Goal: Task Accomplishment & Management: Manage account settings

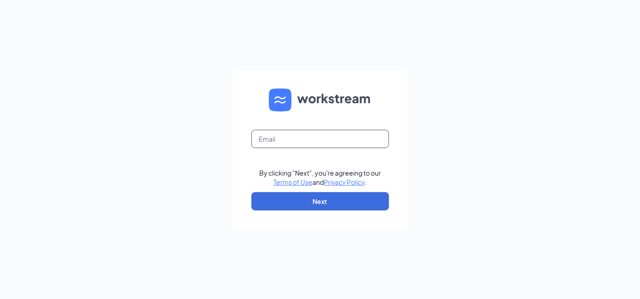
click at [319, 136] on input "text" at bounding box center [320, 139] width 138 height 18
type input "jessiew@aspenhealth.com"
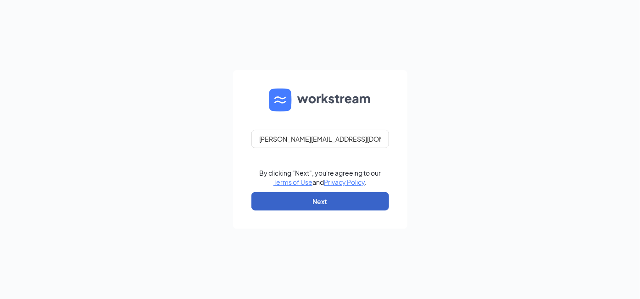
click at [319, 199] on button "Next" at bounding box center [320, 201] width 138 height 18
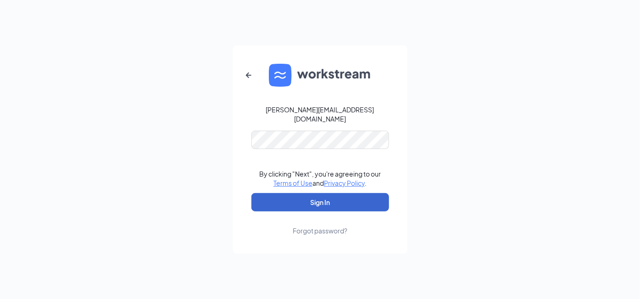
click at [334, 200] on button "Sign In" at bounding box center [320, 202] width 138 height 18
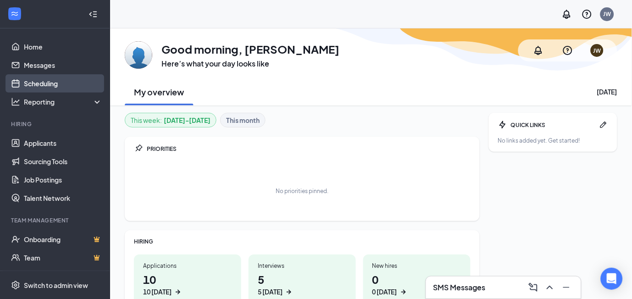
click at [46, 80] on link "Scheduling" at bounding box center [63, 83] width 78 height 18
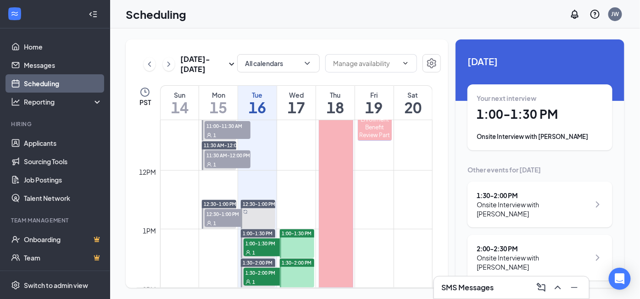
scroll to position [706, 0]
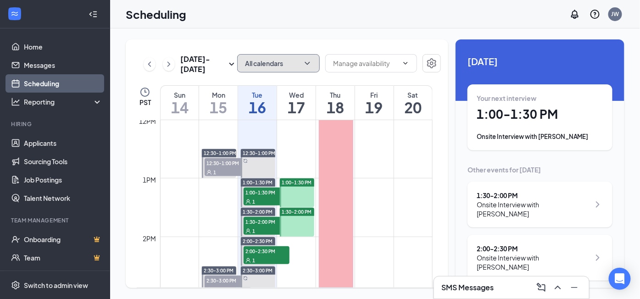
click at [312, 63] on icon "ChevronDown" at bounding box center [307, 63] width 9 height 9
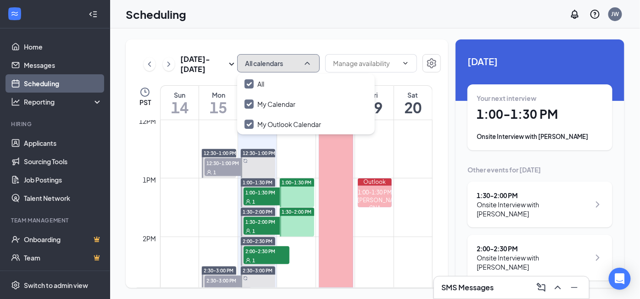
click at [312, 63] on icon "ChevronUp" at bounding box center [307, 63] width 9 height 9
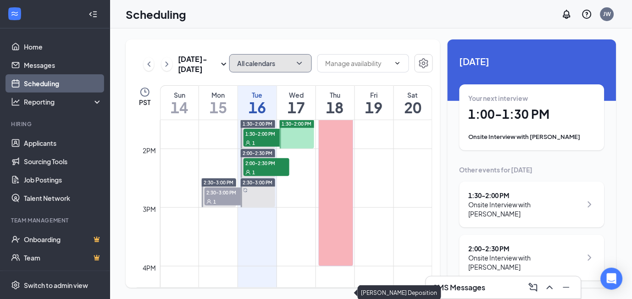
scroll to position [808, 0]
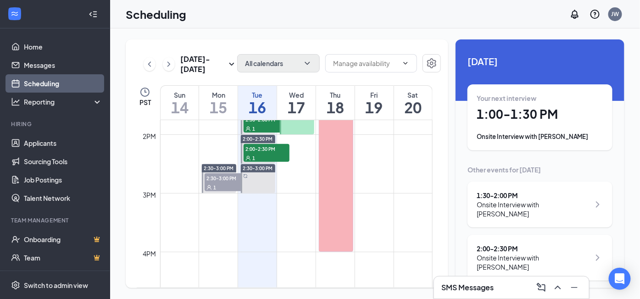
click at [53, 84] on link "Scheduling" at bounding box center [63, 83] width 78 height 18
click at [575, 15] on icon "Notifications" at bounding box center [574, 14] width 7 height 9
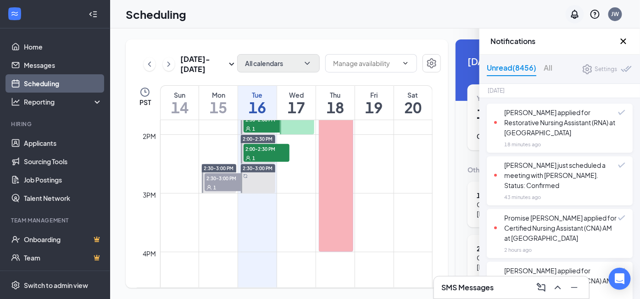
click at [574, 15] on icon "Notifications" at bounding box center [574, 14] width 7 height 9
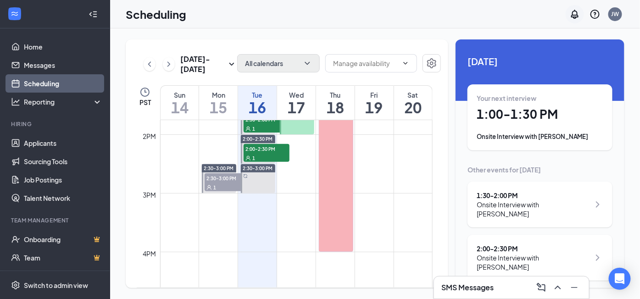
click at [574, 15] on icon "Notifications" at bounding box center [574, 14] width 7 height 9
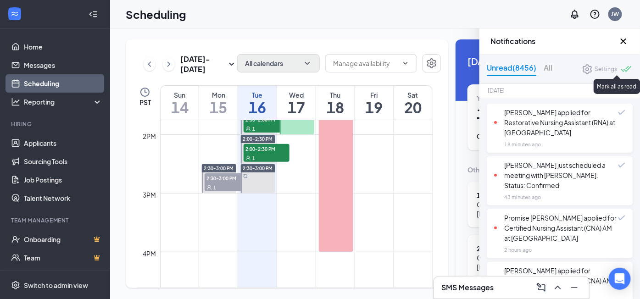
click at [621, 70] on div at bounding box center [627, 70] width 12 height 9
click at [621, 69] on div at bounding box center [627, 70] width 12 height 9
click at [621, 68] on div at bounding box center [627, 70] width 12 height 9
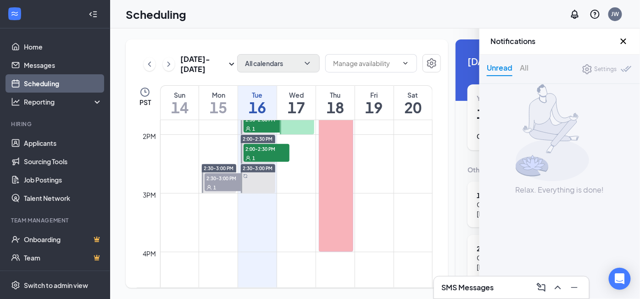
click at [625, 40] on icon "Cross" at bounding box center [623, 41] width 11 height 11
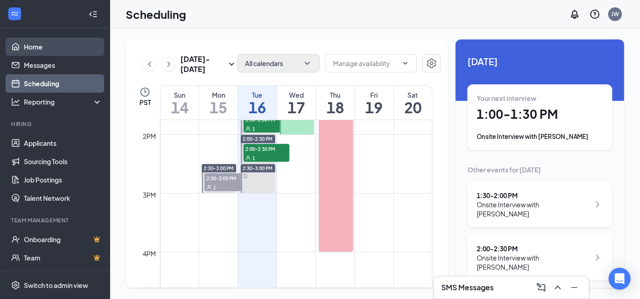
click at [24, 47] on link "Home" at bounding box center [63, 47] width 78 height 18
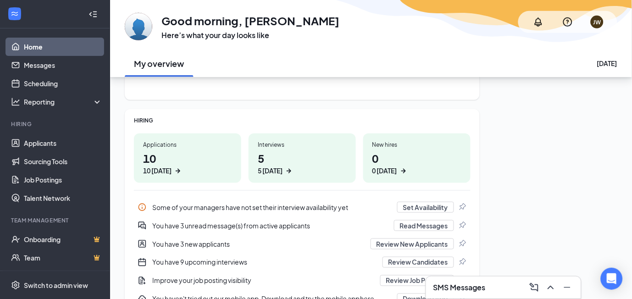
scroll to position [102, 0]
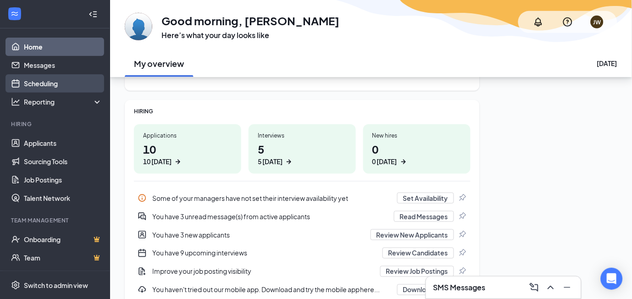
click at [54, 84] on link "Scheduling" at bounding box center [63, 83] width 78 height 18
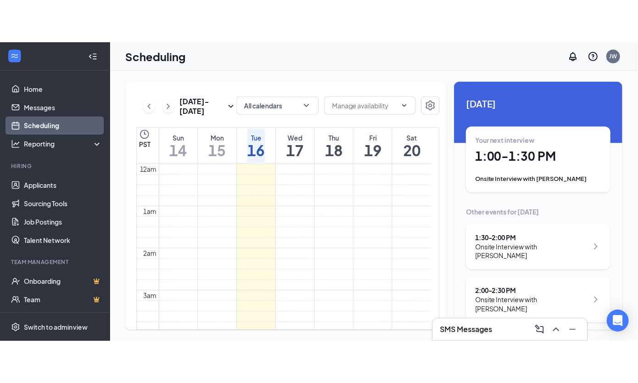
scroll to position [325, 0]
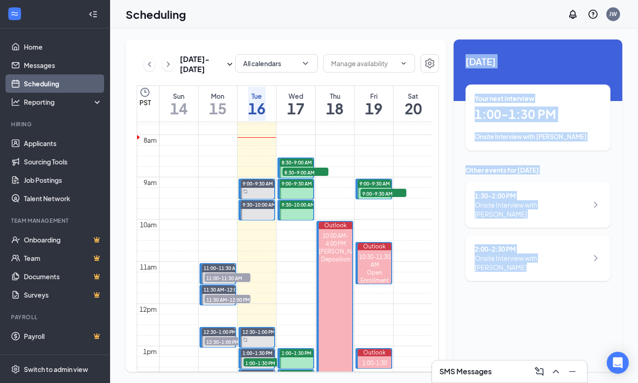
drag, startPoint x: 461, startPoint y: 61, endPoint x: 606, endPoint y: 263, distance: 249.0
click at [606, 263] on div "[DATE] Your next interview 1:00 - 1:30 PM Onsite Interview with [PERSON_NAME] O…" at bounding box center [538, 167] width 169 height 256
drag, startPoint x: 606, startPoint y: 263, endPoint x: 579, endPoint y: 262, distance: 27.1
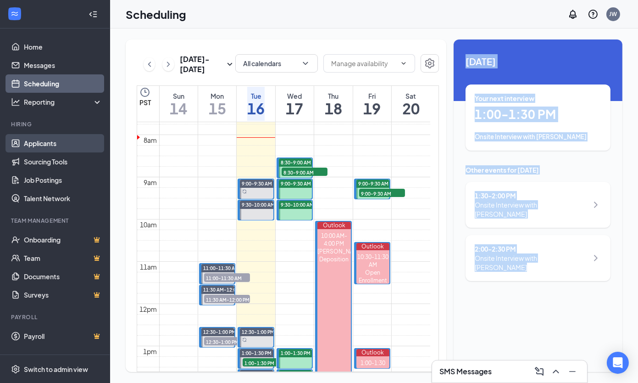
click at [46, 143] on link "Applicants" at bounding box center [63, 143] width 78 height 18
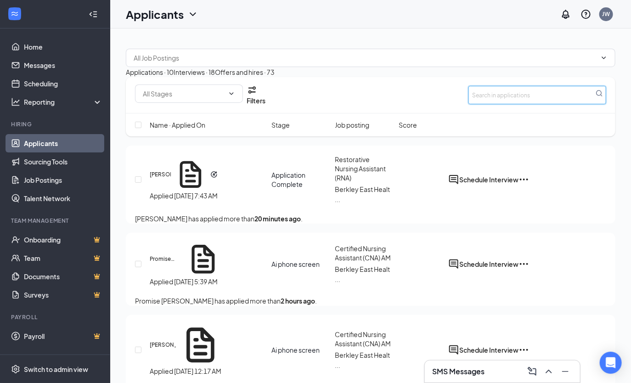
click at [516, 95] on input "text" at bounding box center [537, 95] width 138 height 18
type input "zashary"
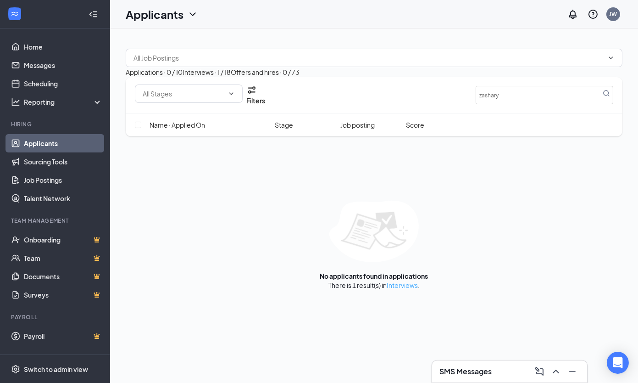
click at [397, 285] on link "Interviews" at bounding box center [402, 285] width 31 height 8
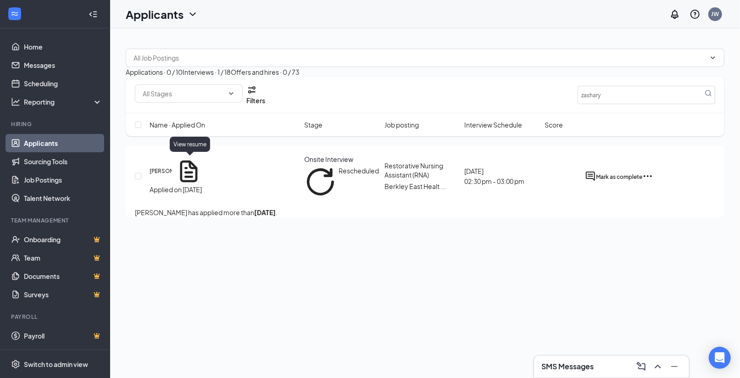
click at [189, 173] on icon "Document" at bounding box center [188, 172] width 17 height 22
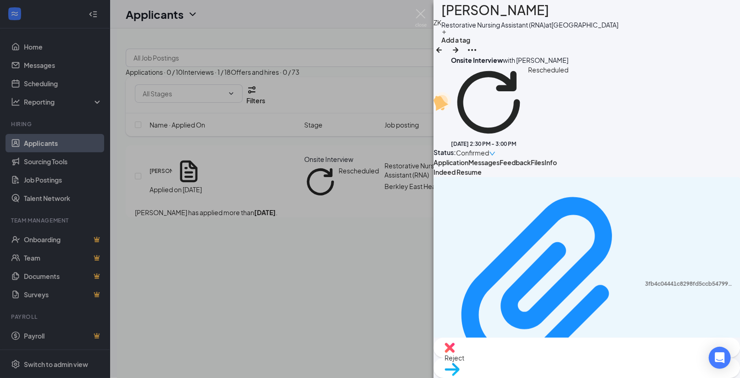
click at [157, 168] on div "ZK [PERSON_NAME] Restorative Nursing Assistant (RNA) at [GEOGRAPHIC_DATA] Add a…" at bounding box center [370, 189] width 740 height 378
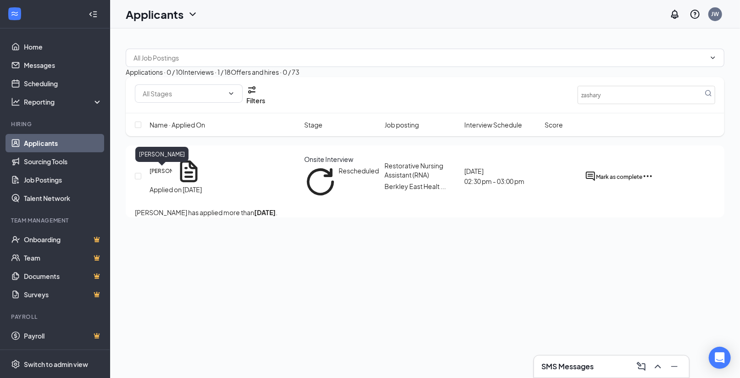
click at [157, 173] on h5 "[PERSON_NAME]" at bounding box center [161, 171] width 22 height 8
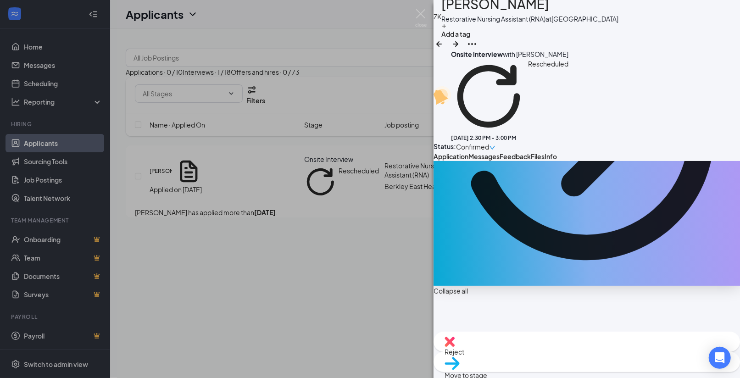
scroll to position [8, 0]
